Goal: Task Accomplishment & Management: Use online tool/utility

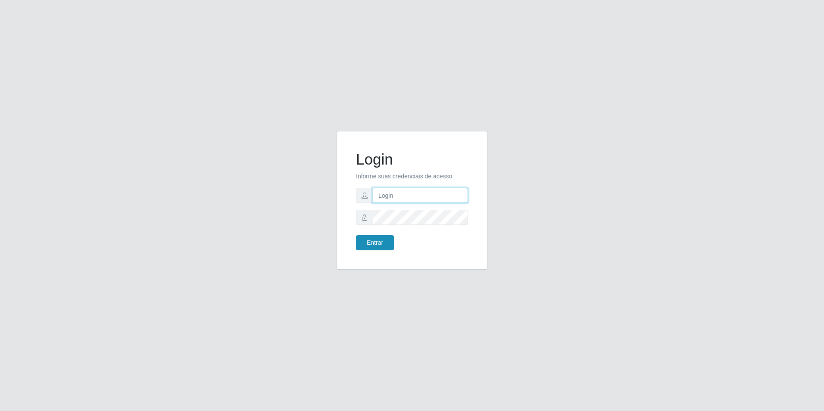
type input "[EMAIL_ADDRESS][DOMAIN_NAME]"
click at [374, 243] on button "Entrar" at bounding box center [375, 242] width 38 height 15
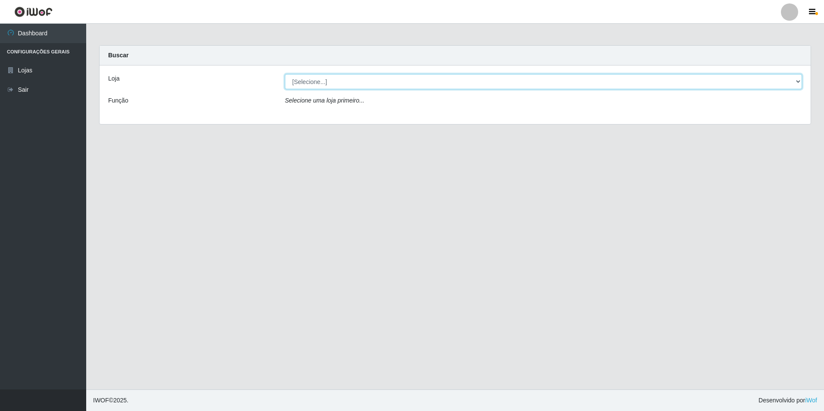
click at [349, 82] on select "[Selecione...] Extrabom - Loja 57 Anchieta" at bounding box center [543, 81] width 517 height 15
select select "470"
click at [285, 74] on select "[Selecione...] Extrabom - Loja 57 Anchieta" at bounding box center [543, 81] width 517 height 15
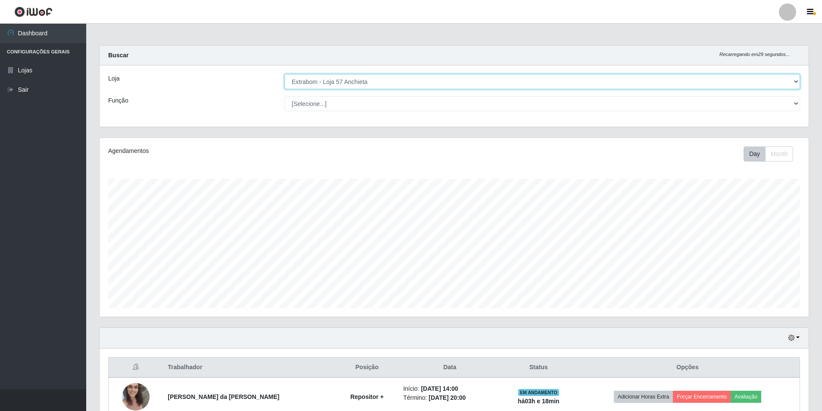
scroll to position [172, 0]
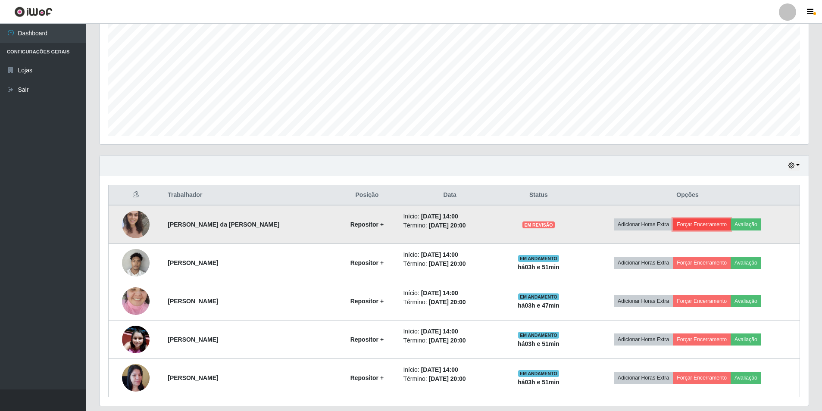
click at [724, 227] on button "Forçar Encerramento" at bounding box center [701, 224] width 58 height 12
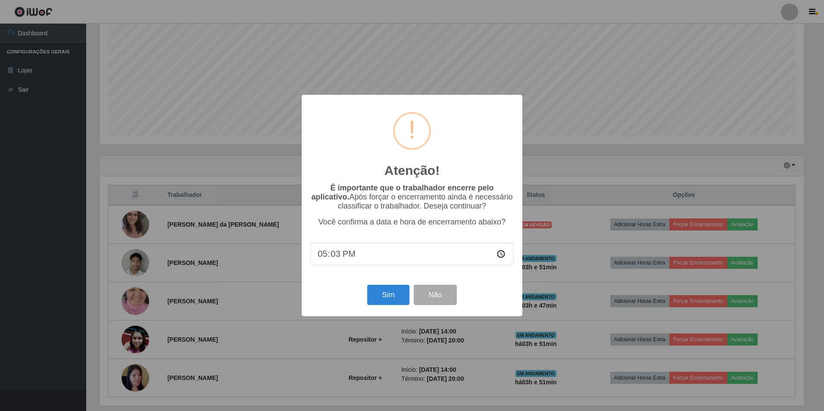
type input "17:30"
click at [386, 304] on button "Sim" at bounding box center [388, 295] width 42 height 20
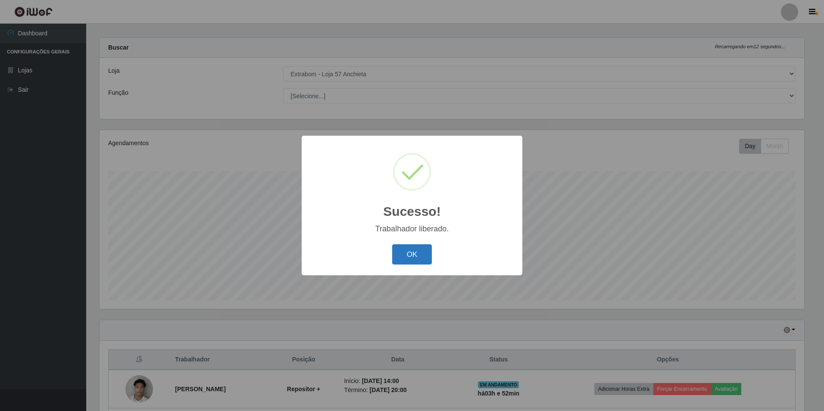
click at [402, 257] on button "OK" at bounding box center [412, 254] width 40 height 20
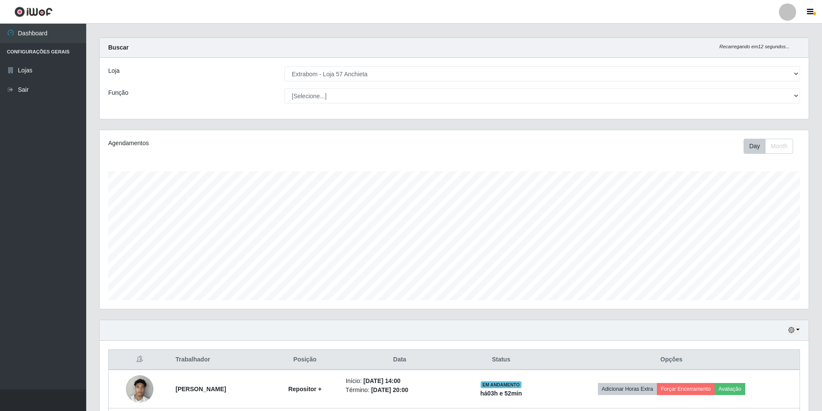
scroll to position [161, 0]
